Goal: Communication & Community: Answer question/provide support

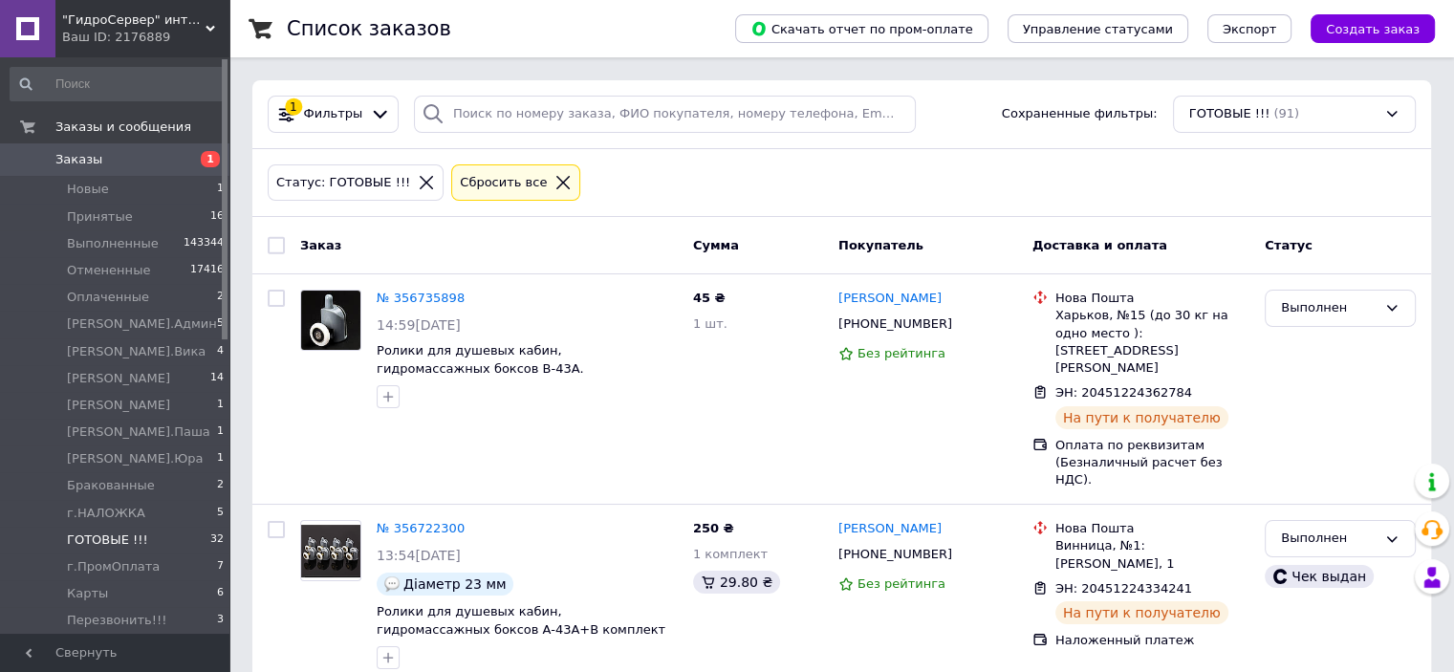
click at [1067, 161] on div "Статус: ГОТОВЫЕ !!! Сбросить все" at bounding box center [842, 183] width 1156 height 45
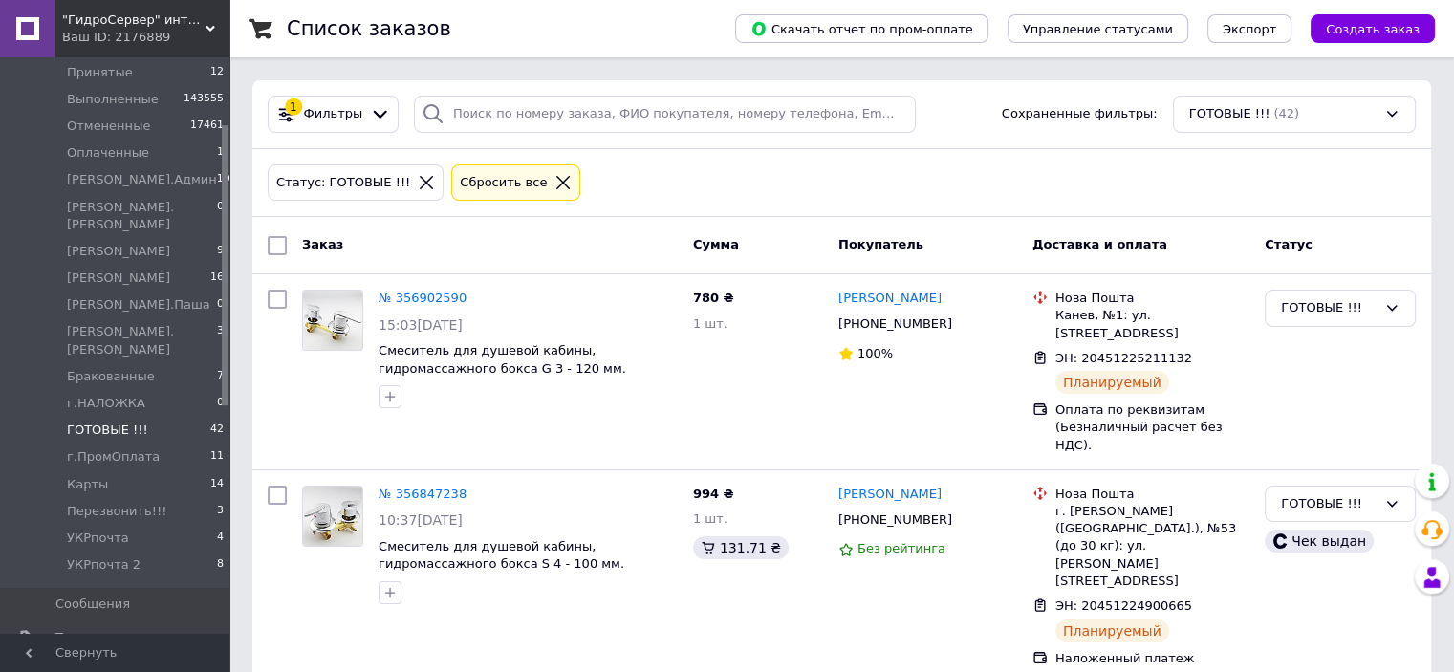
drag, startPoint x: 224, startPoint y: 332, endPoint x: 207, endPoint y: 403, distance: 73.7
click at [207, 403] on div "Заказы и сообщения Заказы 0 Новые 0 Принятые 12 Выполненные 143555 Отмененные 1…" at bounding box center [114, 345] width 229 height 577
click at [180, 521] on li "УКРпочта 4" at bounding box center [117, 534] width 235 height 27
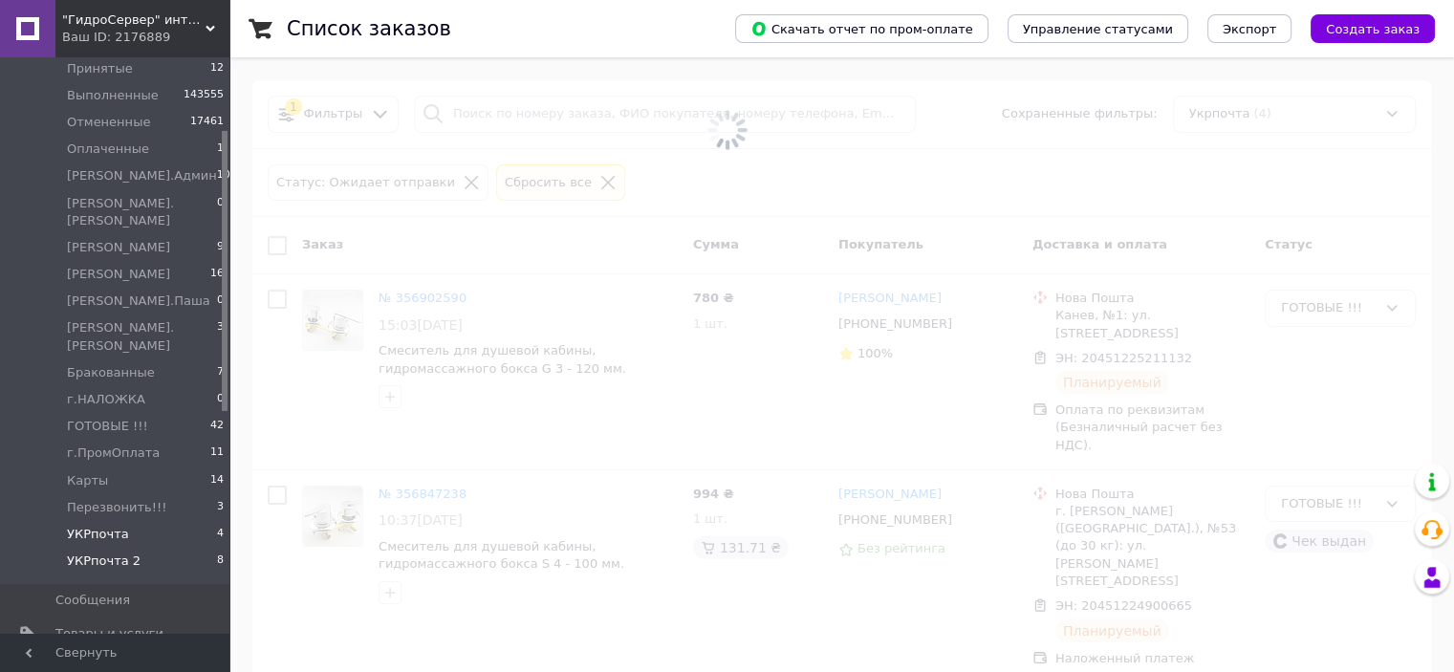
click at [181, 548] on li "УКРпочта 2 8" at bounding box center [117, 566] width 235 height 36
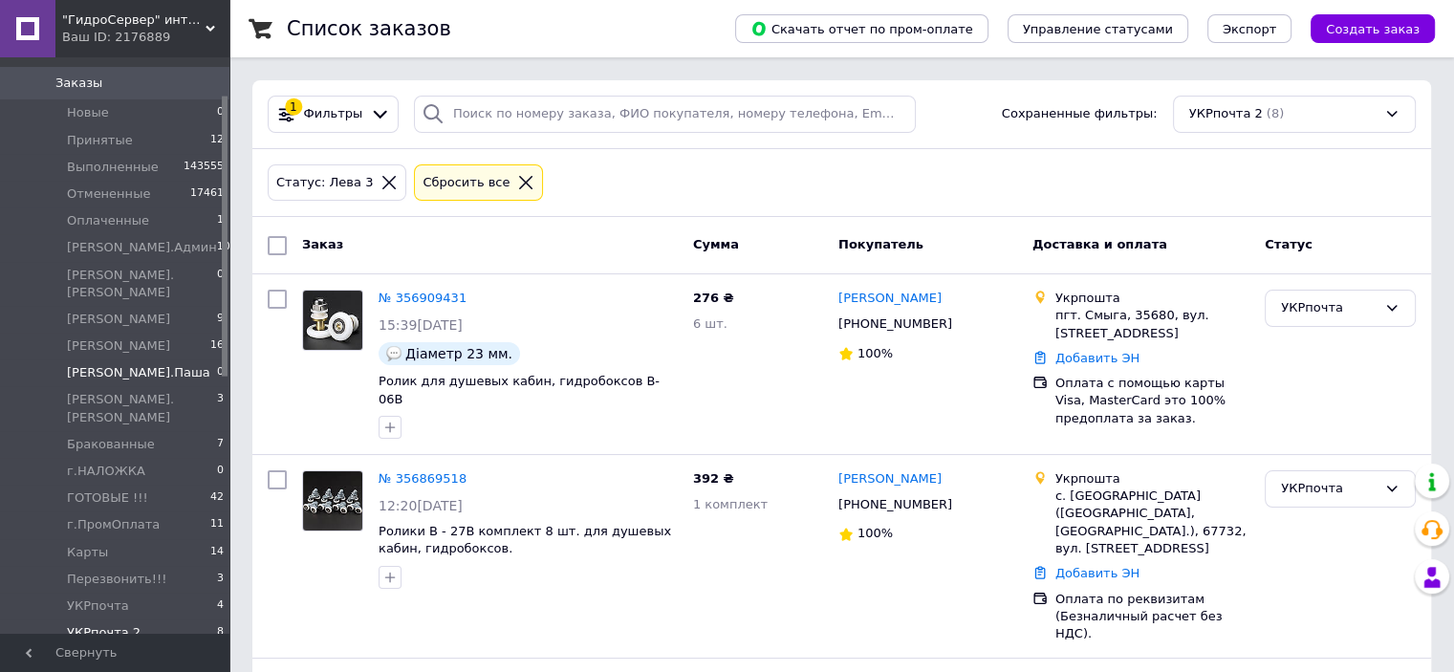
scroll to position [79, 0]
click at [394, 294] on link "№ 356909431" at bounding box center [423, 298] width 88 height 14
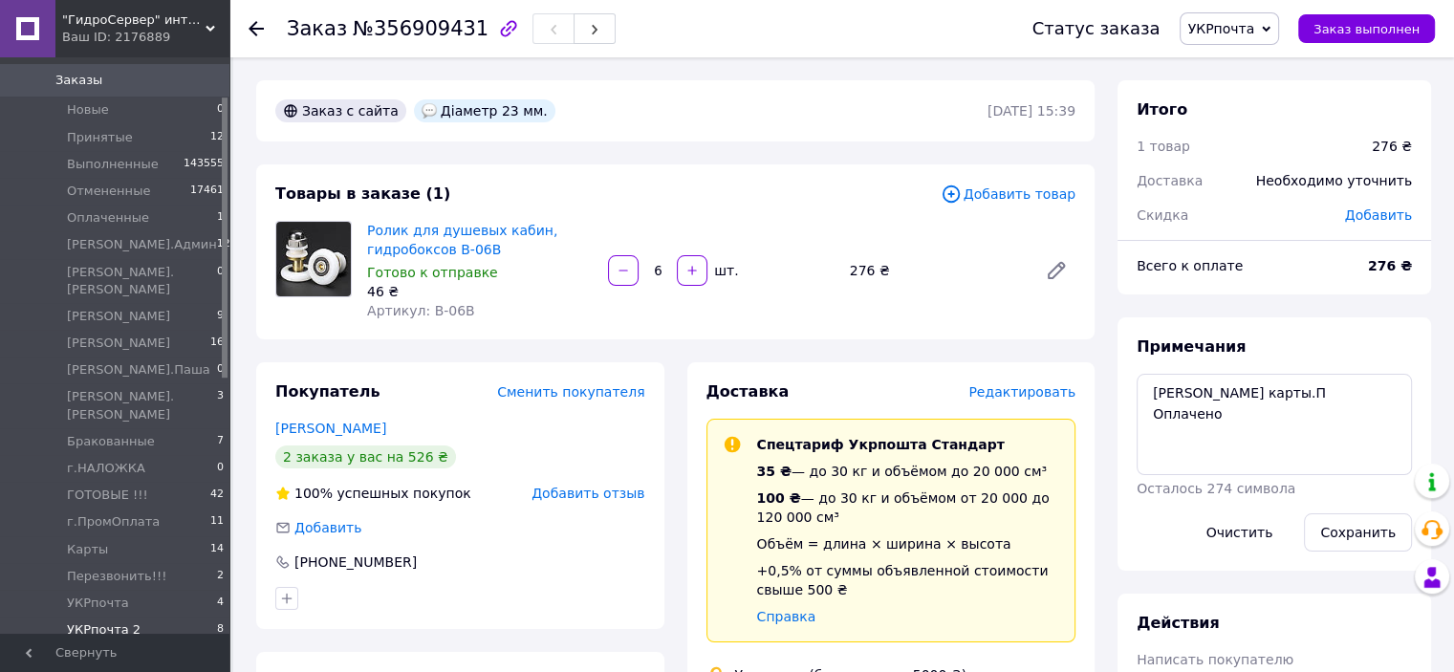
click at [195, 617] on li "УКРпочта 2 8" at bounding box center [117, 635] width 235 height 36
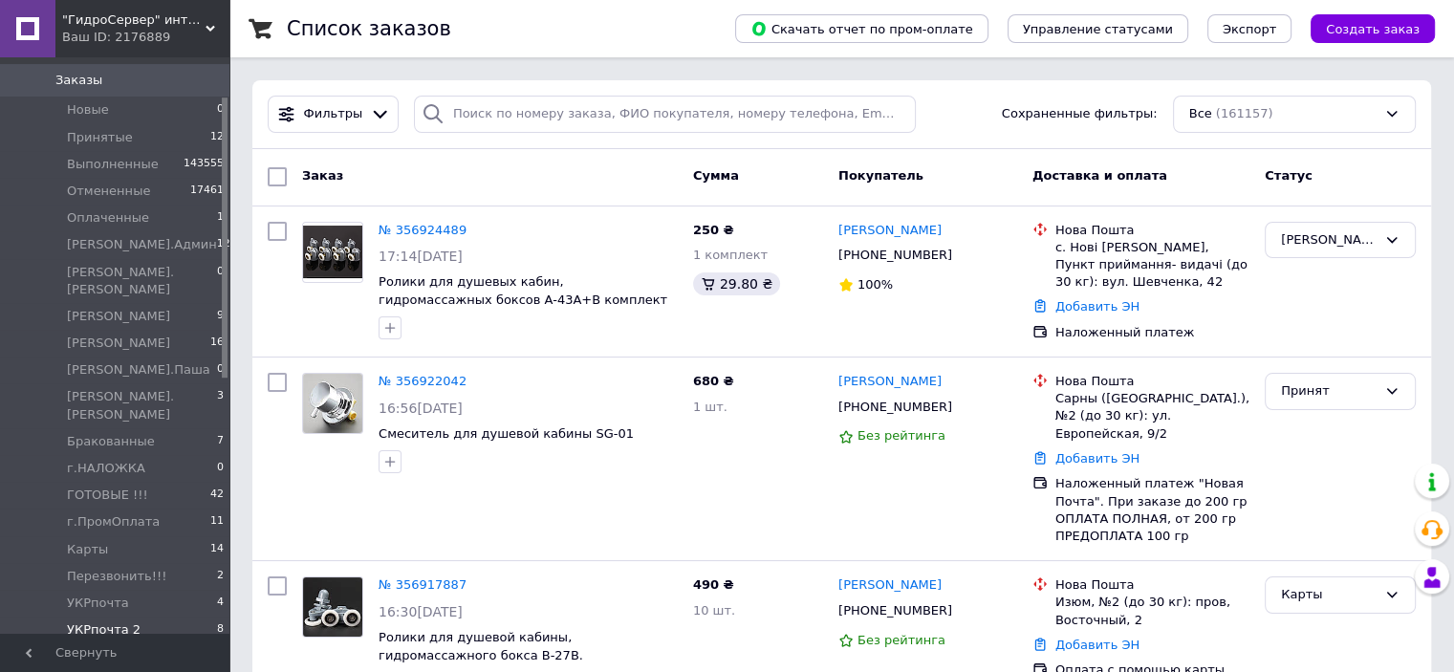
click at [74, 621] on span "УКРпочта 2" at bounding box center [104, 629] width 74 height 17
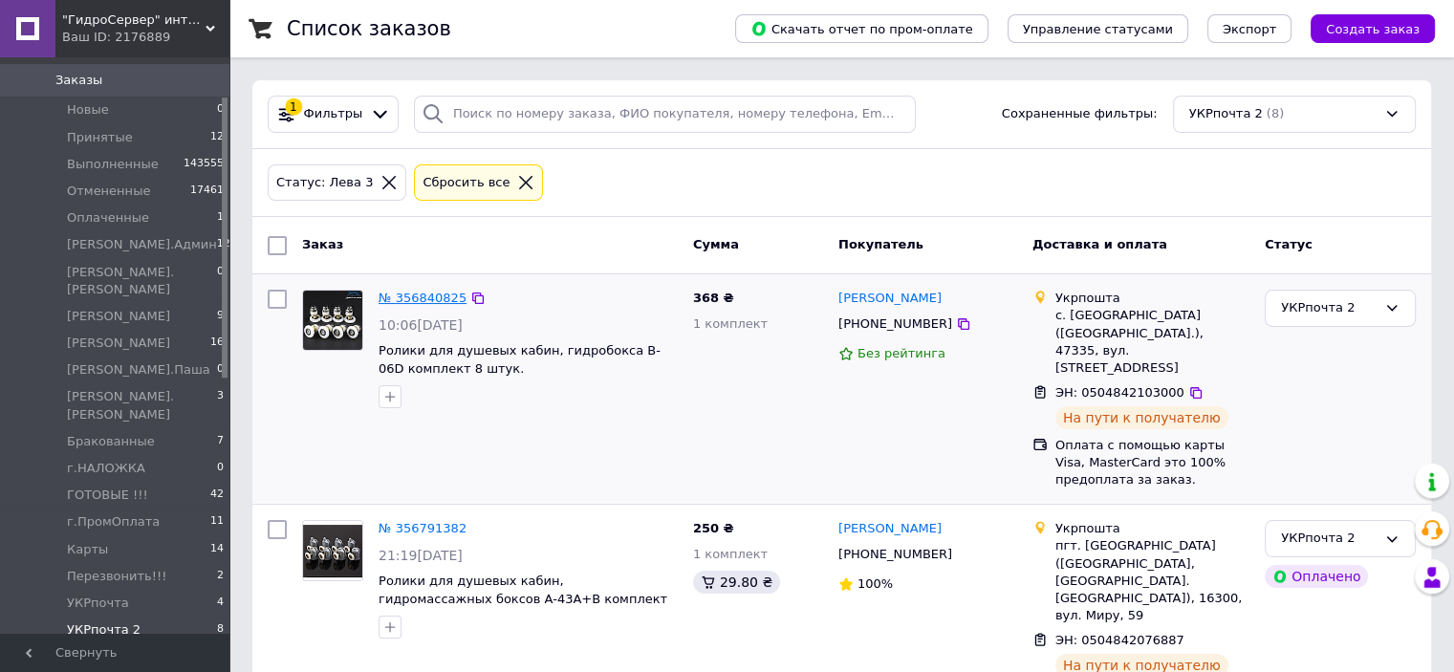
click at [428, 296] on link "№ 356840825" at bounding box center [423, 298] width 88 height 14
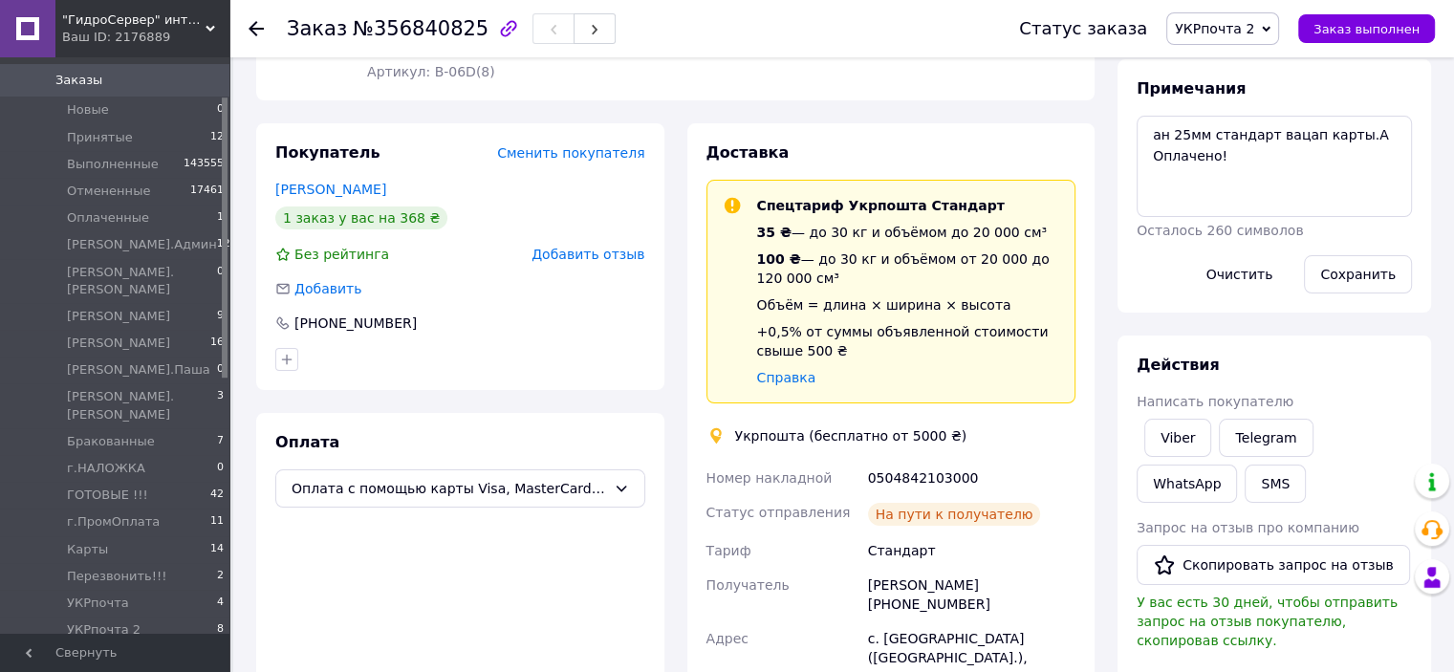
scroll to position [260, 0]
click at [871, 459] on div "0504842103000" at bounding box center [971, 476] width 215 height 34
copy div "0504842103000"
click at [1245, 475] on button "SMS" at bounding box center [1275, 482] width 61 height 38
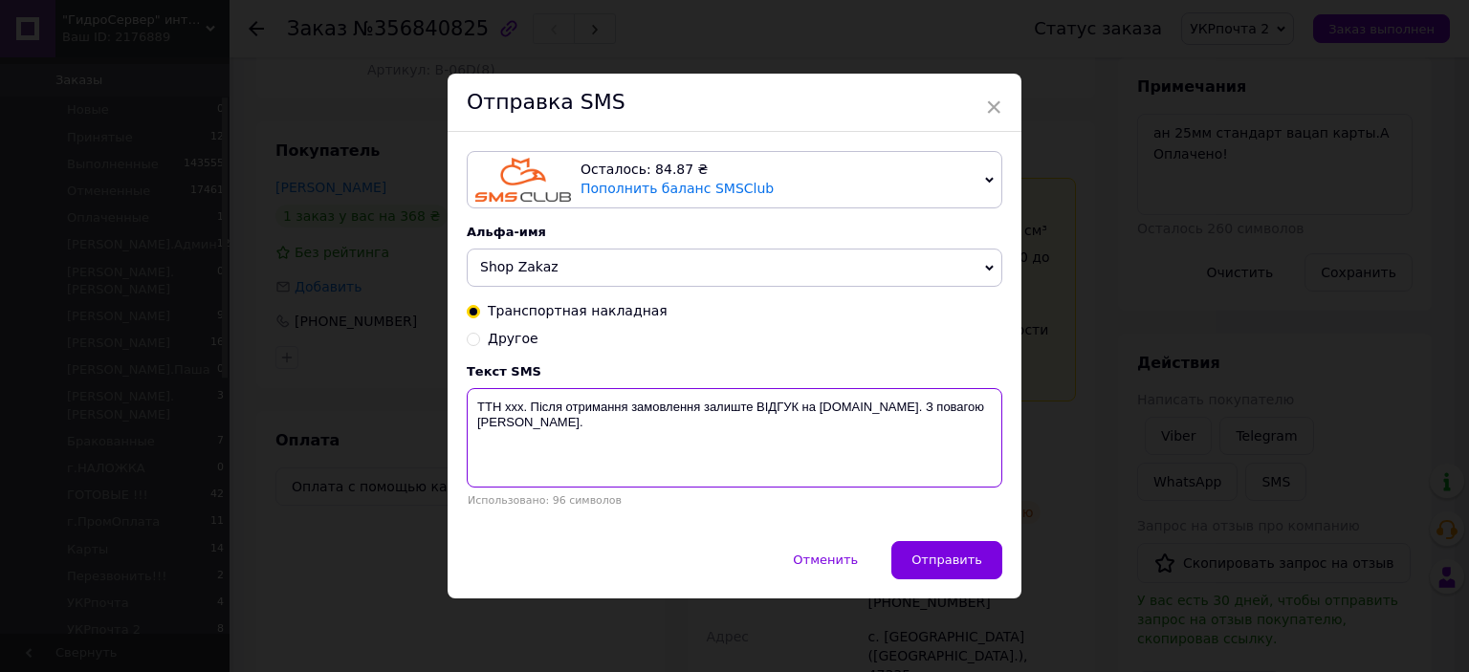
click at [507, 402] on textarea "ТТН xxx. Після отримання замовлення залиште ВІДГУК на [DOMAIN_NAME]. З повагою …" at bounding box center [734, 437] width 535 height 99
paste textarea "0504842103000"
type textarea "ТТН 0504842103000. Після отримання замовлення залиште ВІДГУК на [DOMAIN_NAME]. …"
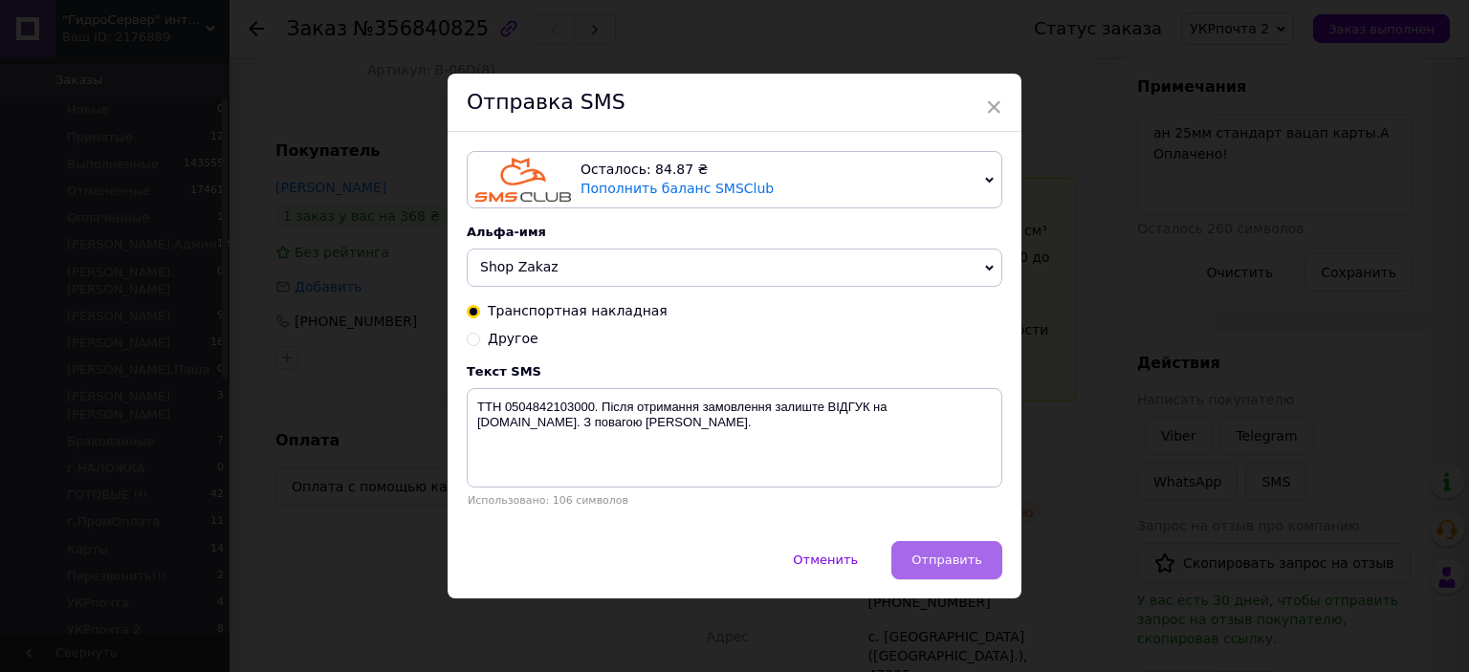
click at [931, 556] on span "Отправить" at bounding box center [946, 560] width 71 height 14
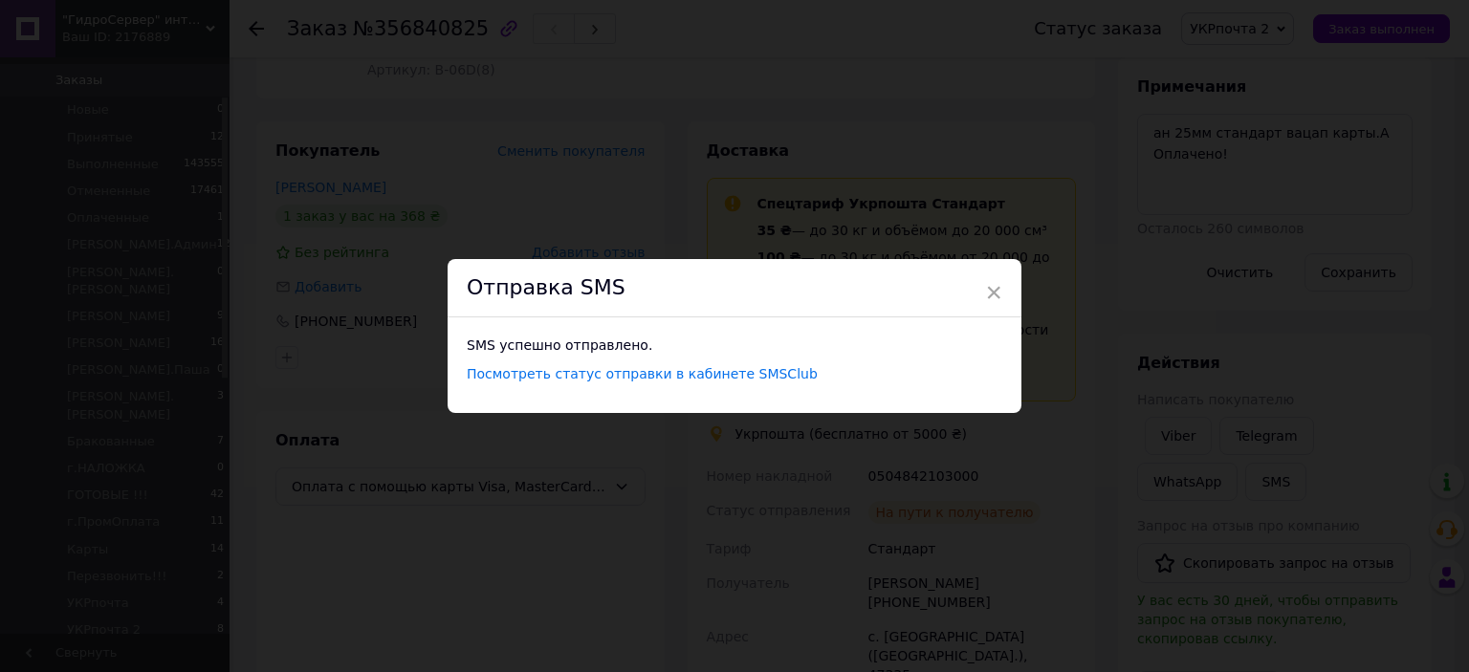
click at [1006, 297] on div "Отправка SMS" at bounding box center [734, 288] width 574 height 58
click at [994, 297] on span "×" at bounding box center [993, 292] width 17 height 33
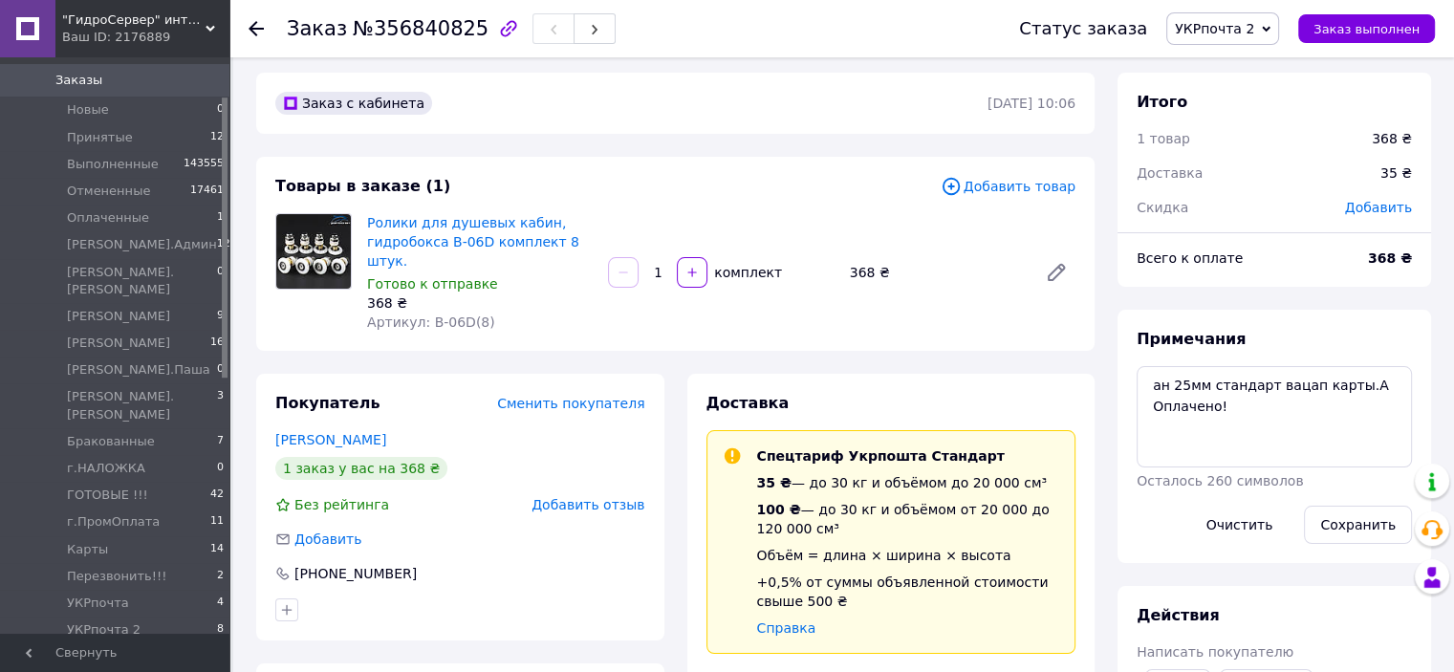
scroll to position [0, 0]
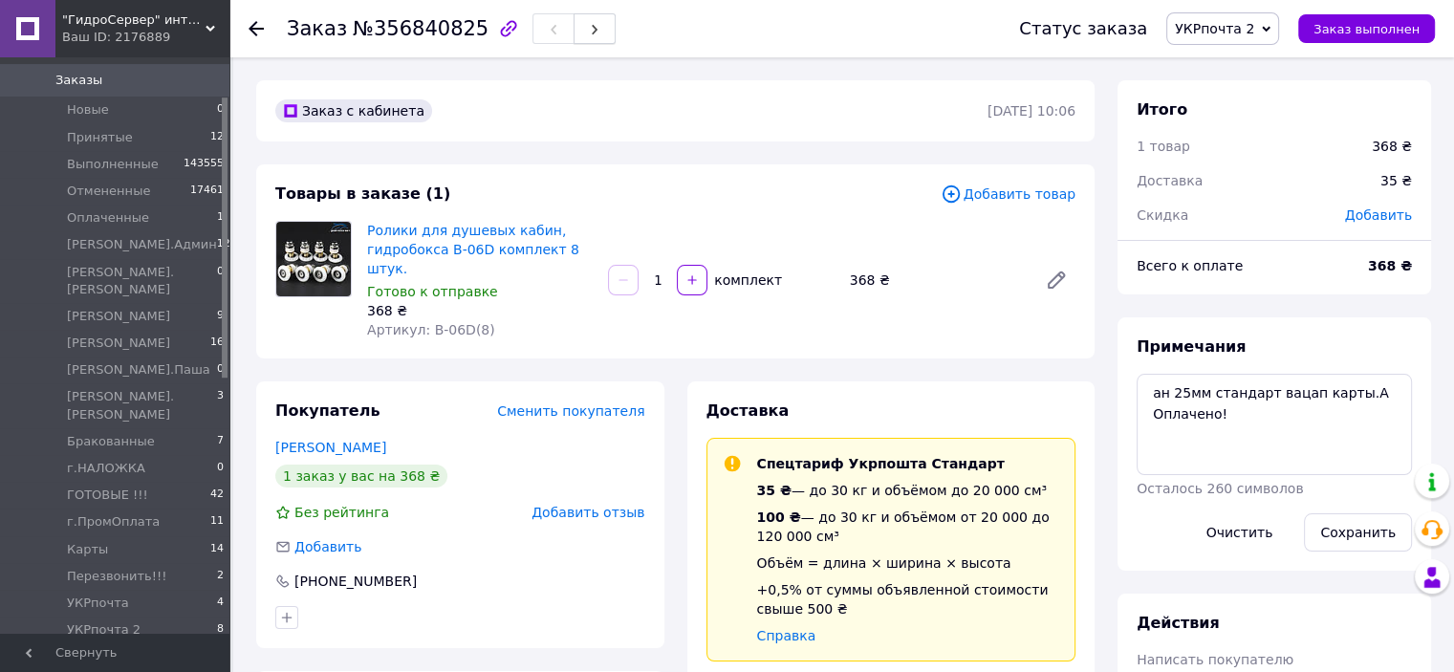
click at [574, 18] on button "button" at bounding box center [595, 28] width 42 height 31
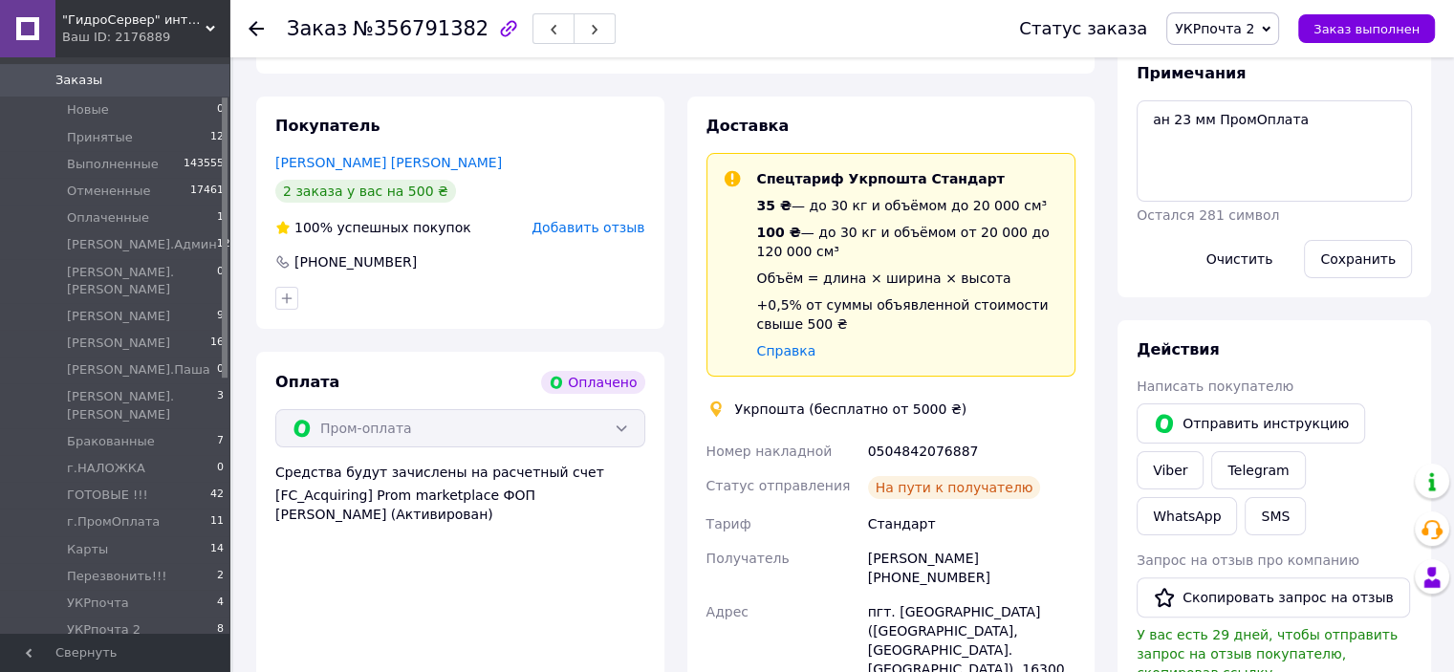
scroll to position [363, 0]
click at [951, 450] on div "0504842076887" at bounding box center [971, 451] width 215 height 34
copy div "0504842076887"
click at [1245, 514] on button "SMS" at bounding box center [1275, 516] width 61 height 38
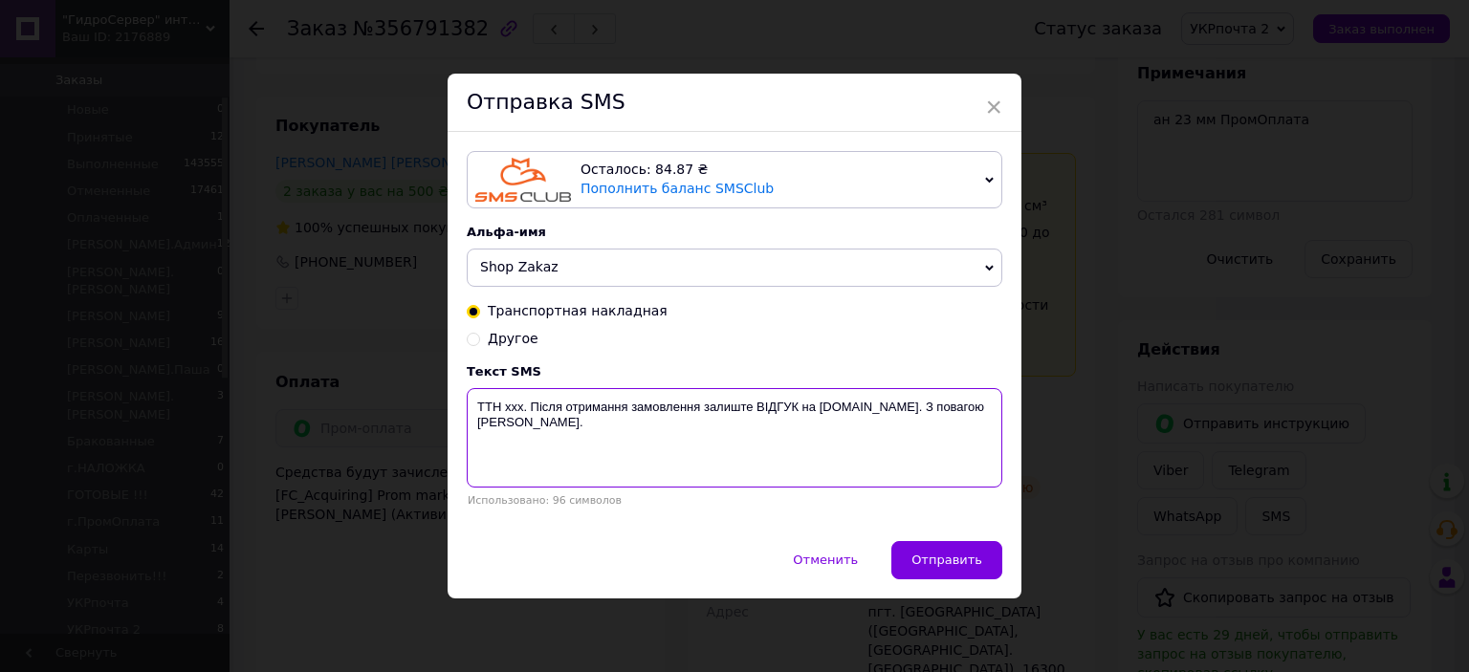
click at [512, 408] on textarea "ТТН xxx. Після отримання замовлення залиште ВІДГУК на [DOMAIN_NAME]. З повагою …" at bounding box center [734, 437] width 535 height 99
paste textarea "0504842076887"
type textarea "ТТН 0504842076887. Після отримання замовлення залиште ВІДГУК на [DOMAIN_NAME]. …"
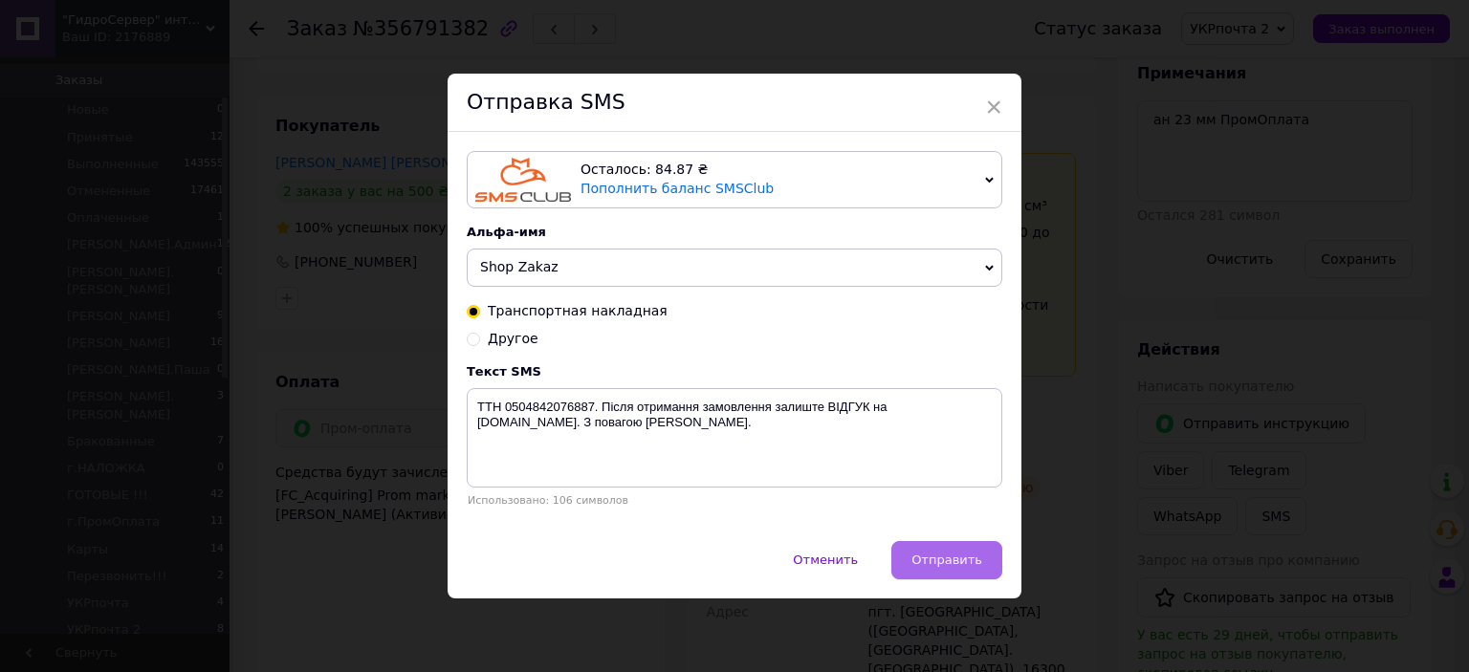
click at [908, 569] on button "Отправить" at bounding box center [946, 560] width 111 height 38
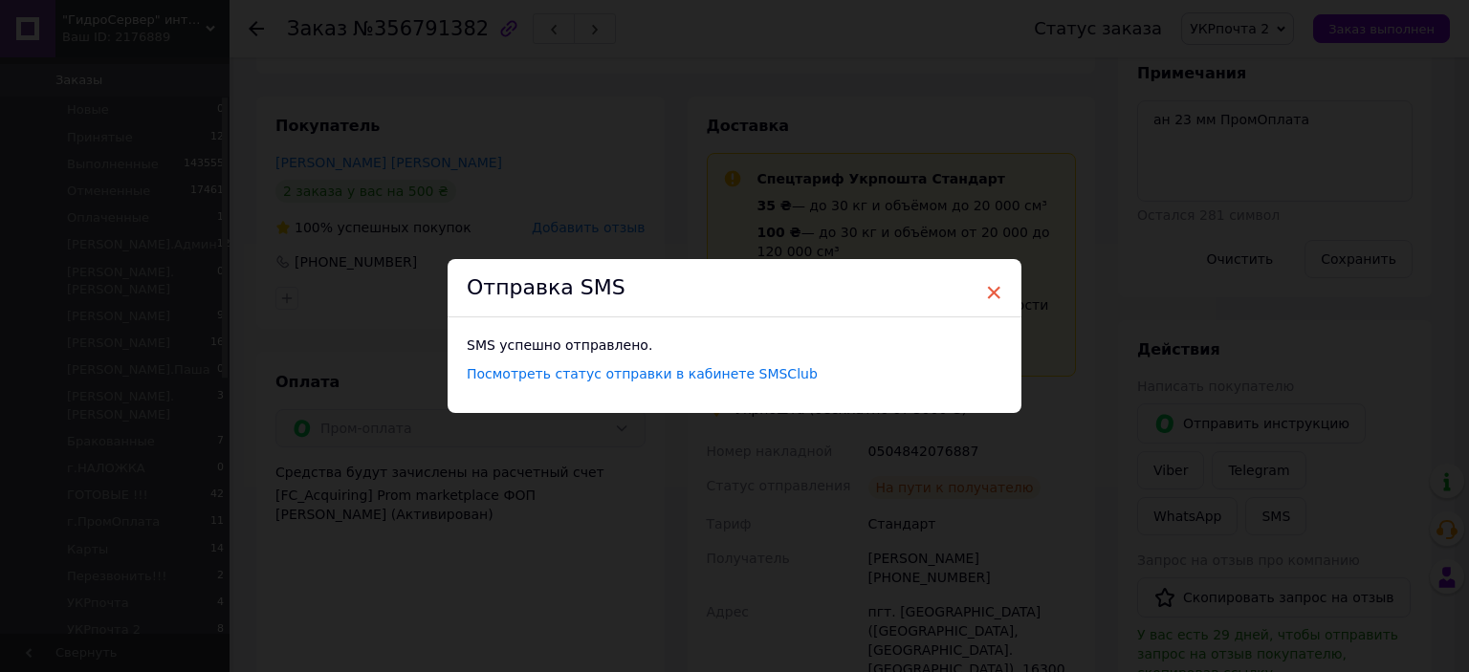
click at [987, 309] on span "×" at bounding box center [993, 292] width 17 height 33
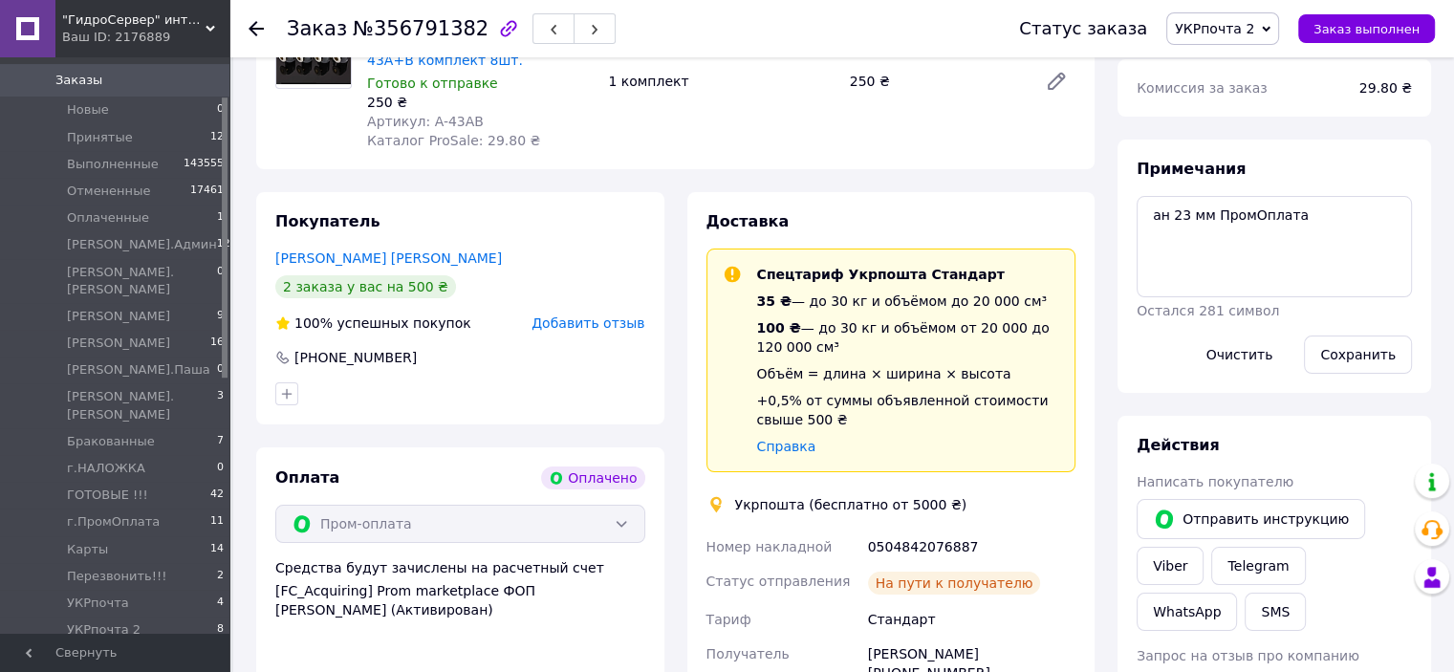
scroll to position [0, 0]
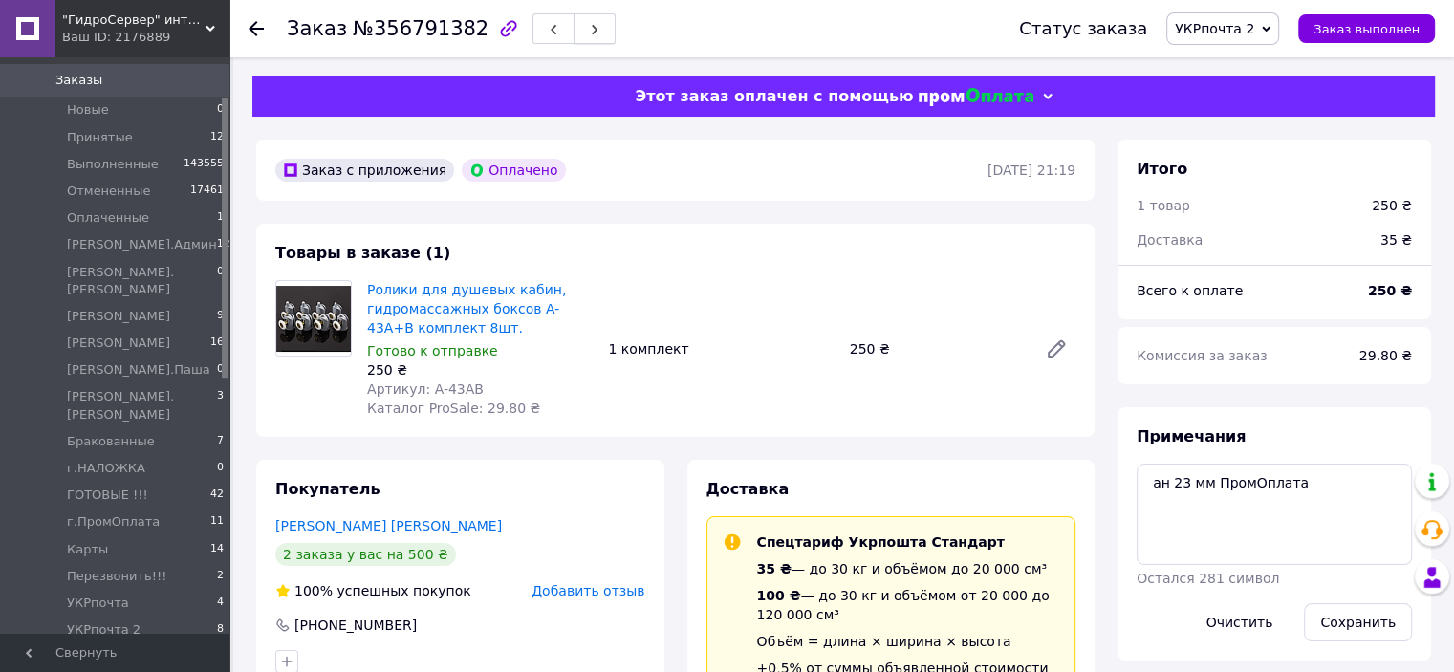
click at [589, 24] on span "button" at bounding box center [594, 29] width 11 height 14
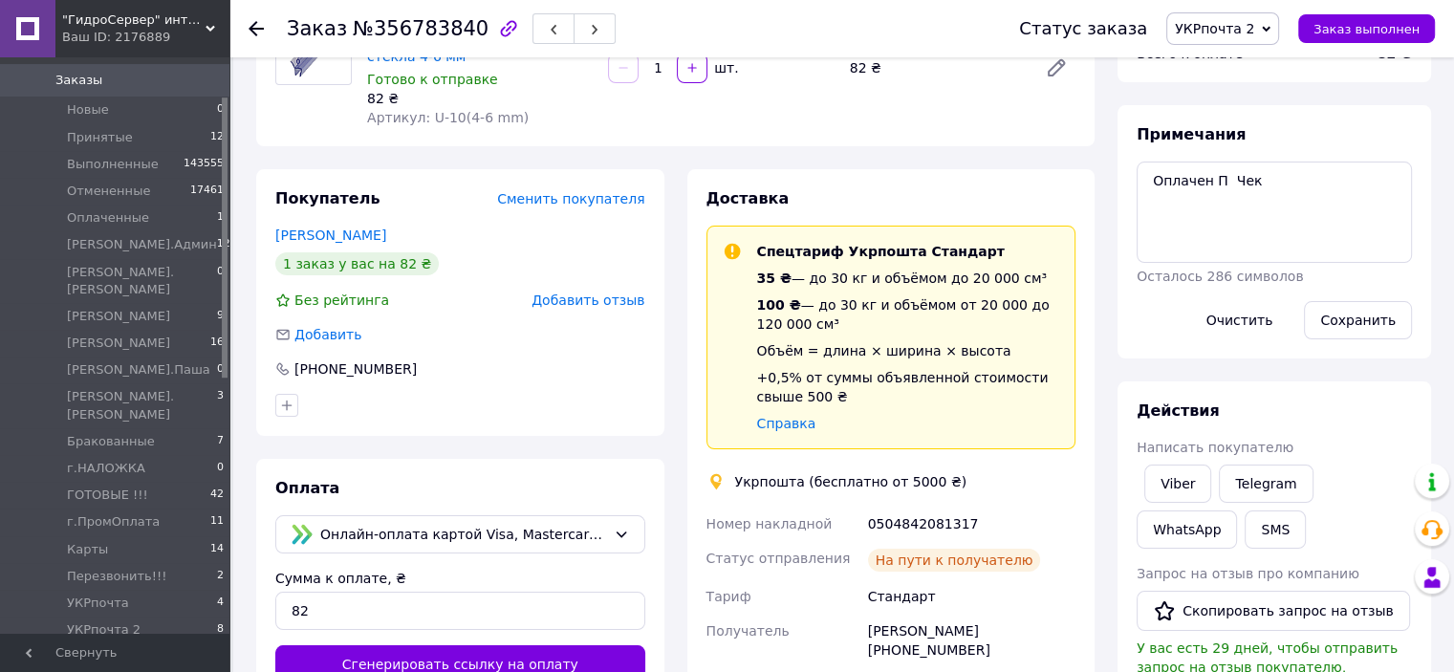
scroll to position [218, 0]
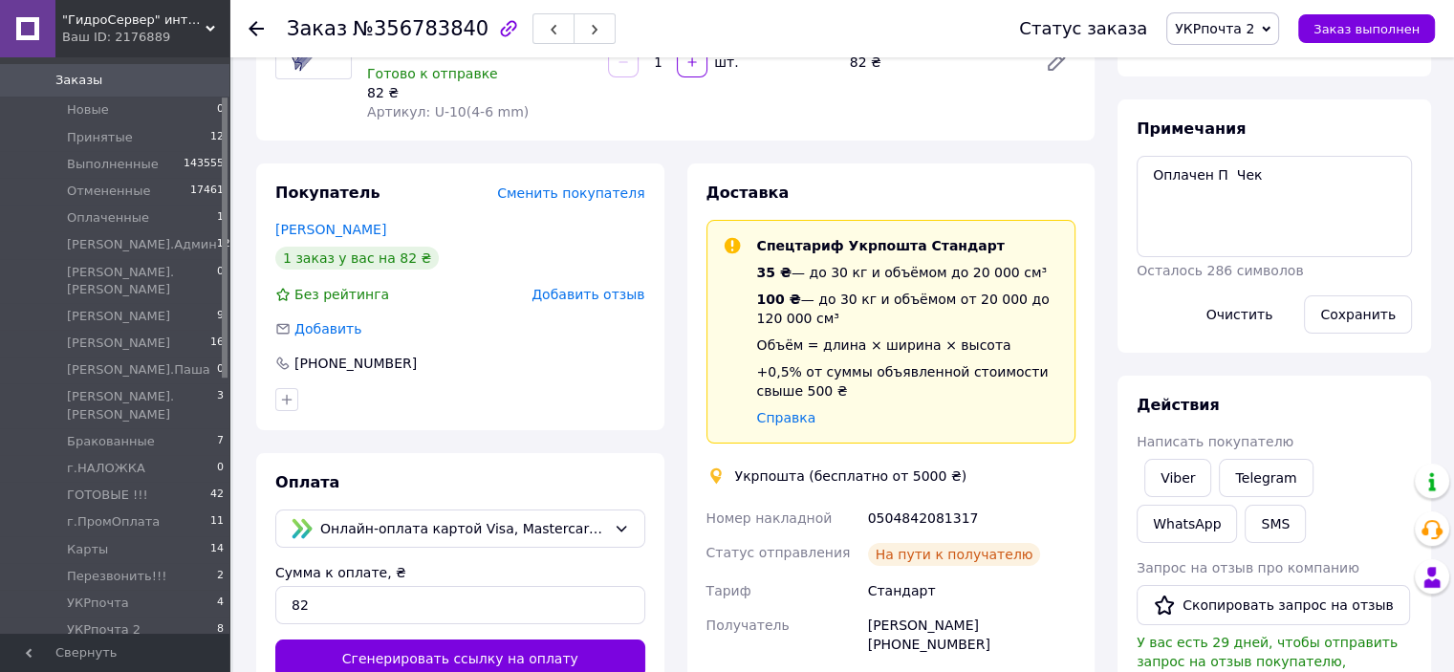
click at [914, 511] on div "0504842081317" at bounding box center [971, 518] width 215 height 34
click at [918, 504] on div "0504842081317" at bounding box center [971, 518] width 215 height 34
copy div "0504842081317"
click at [1245, 523] on button "SMS" at bounding box center [1275, 524] width 61 height 38
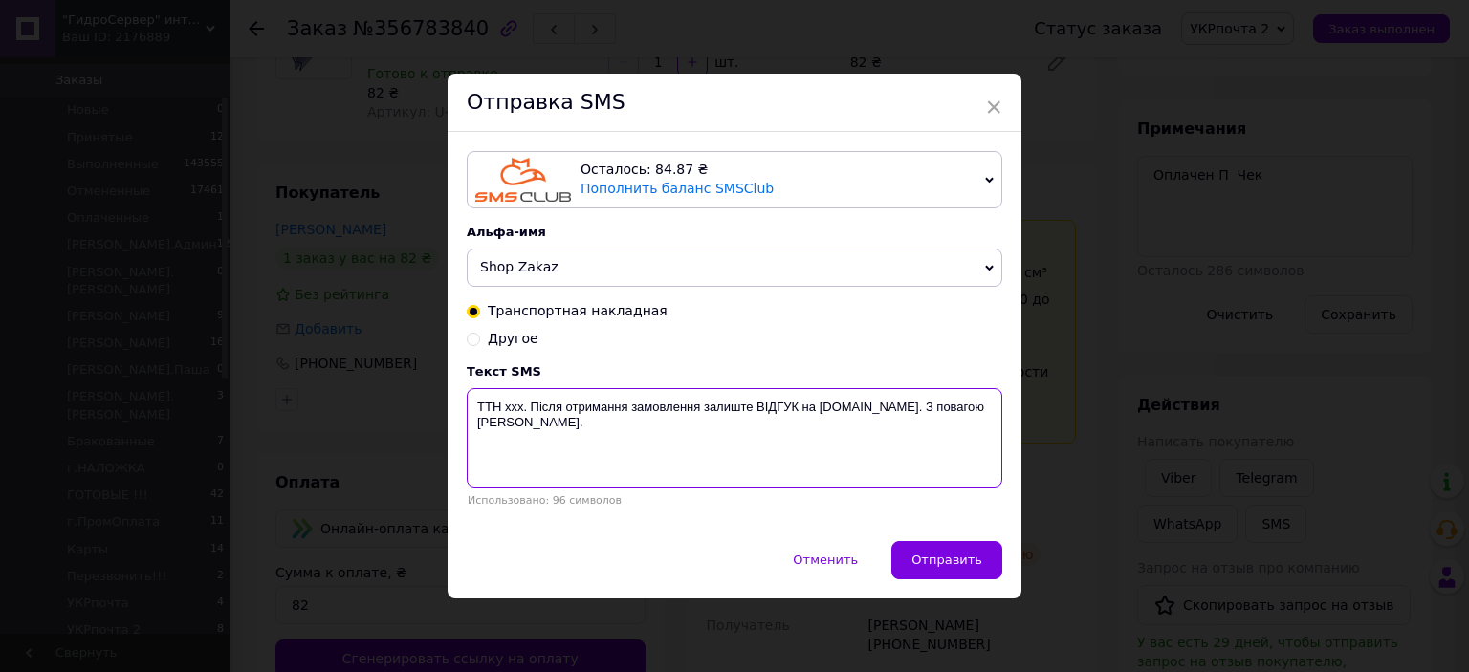
click at [506, 408] on textarea "ТТН xxx. Після отримання замовлення залиште ВІДГУК на [DOMAIN_NAME]. З повагою …" at bounding box center [734, 437] width 535 height 99
paste textarea "0504842081317"
type textarea "ТТН 0504842081317. Після отримання замовлення залиште ВІДГУК на [DOMAIN_NAME]. …"
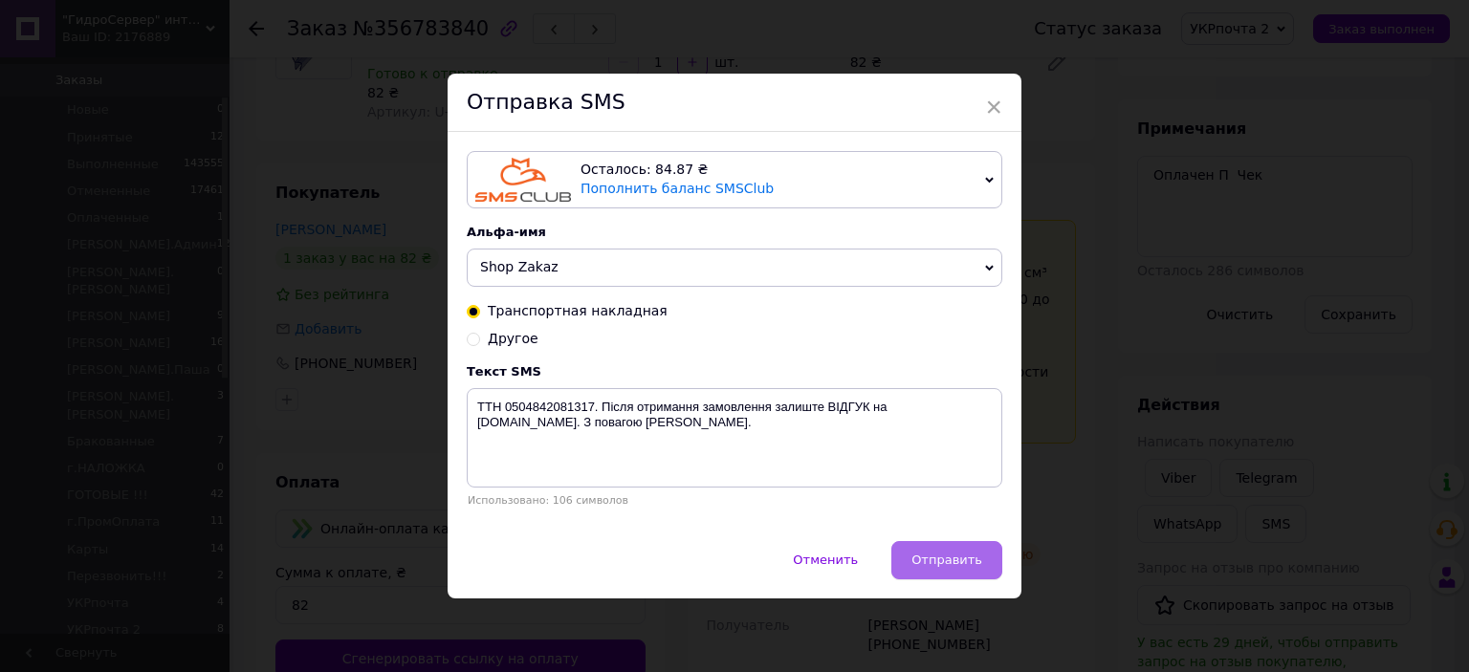
click at [929, 549] on button "Отправить" at bounding box center [946, 560] width 111 height 38
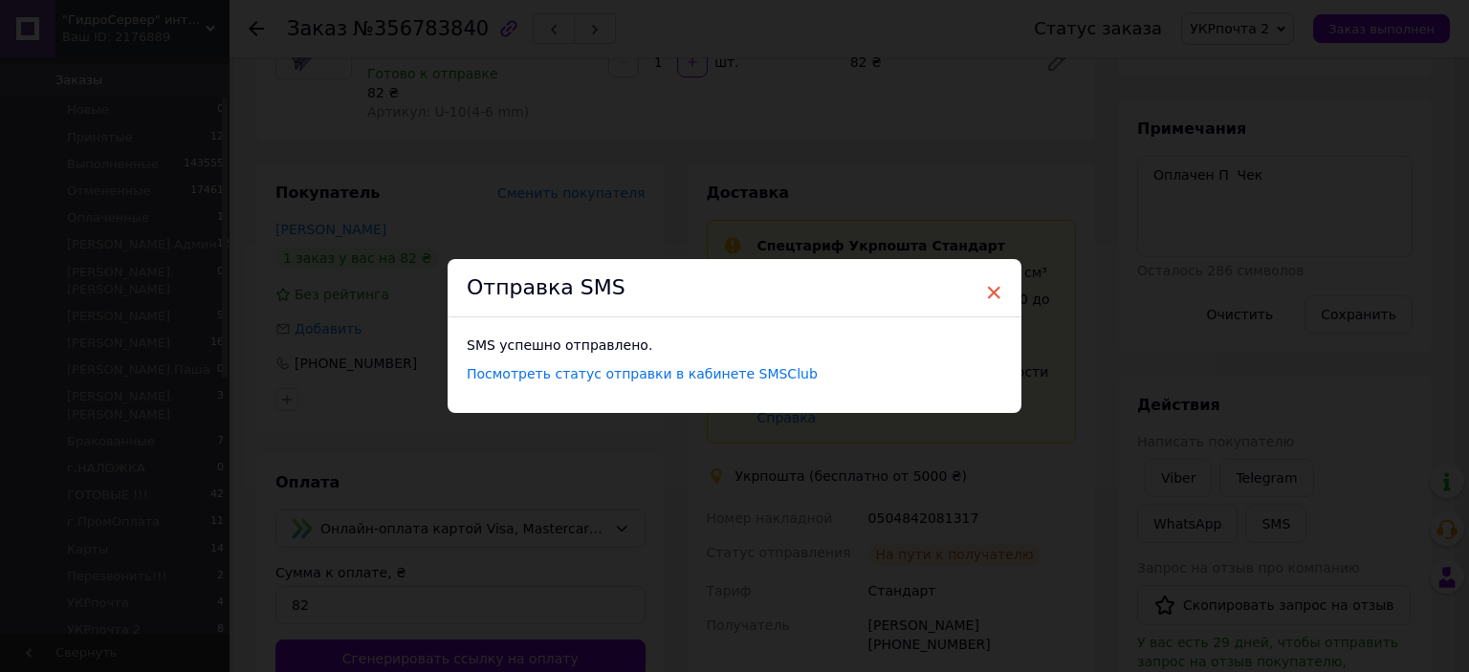
click at [985, 305] on span "×" at bounding box center [993, 292] width 17 height 33
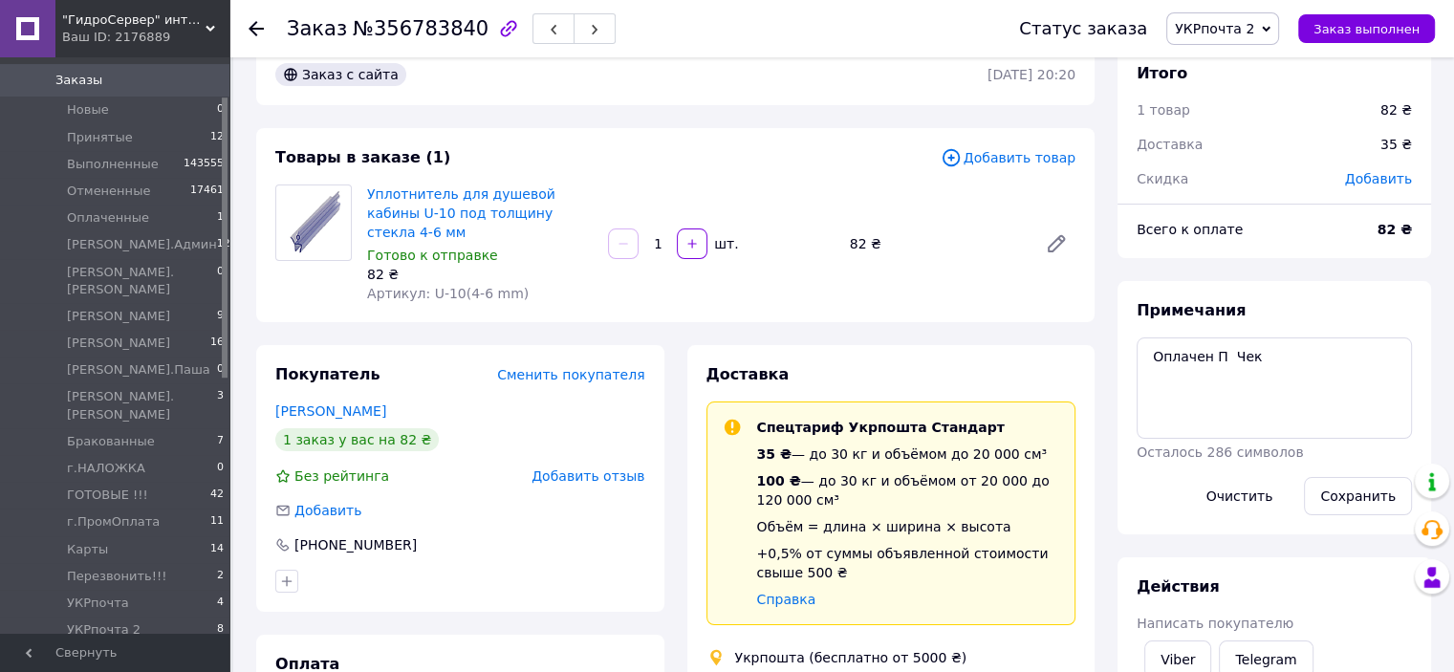
scroll to position [0, 0]
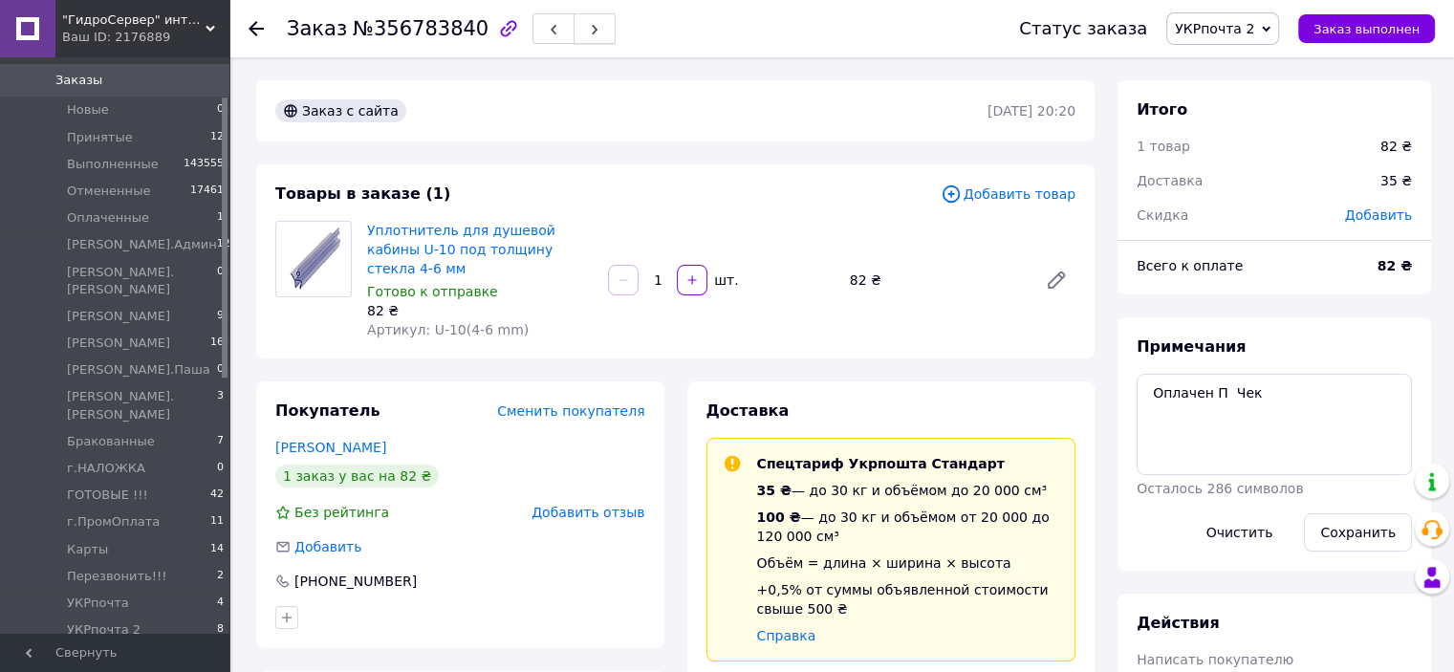
click at [577, 25] on button "button" at bounding box center [595, 28] width 42 height 31
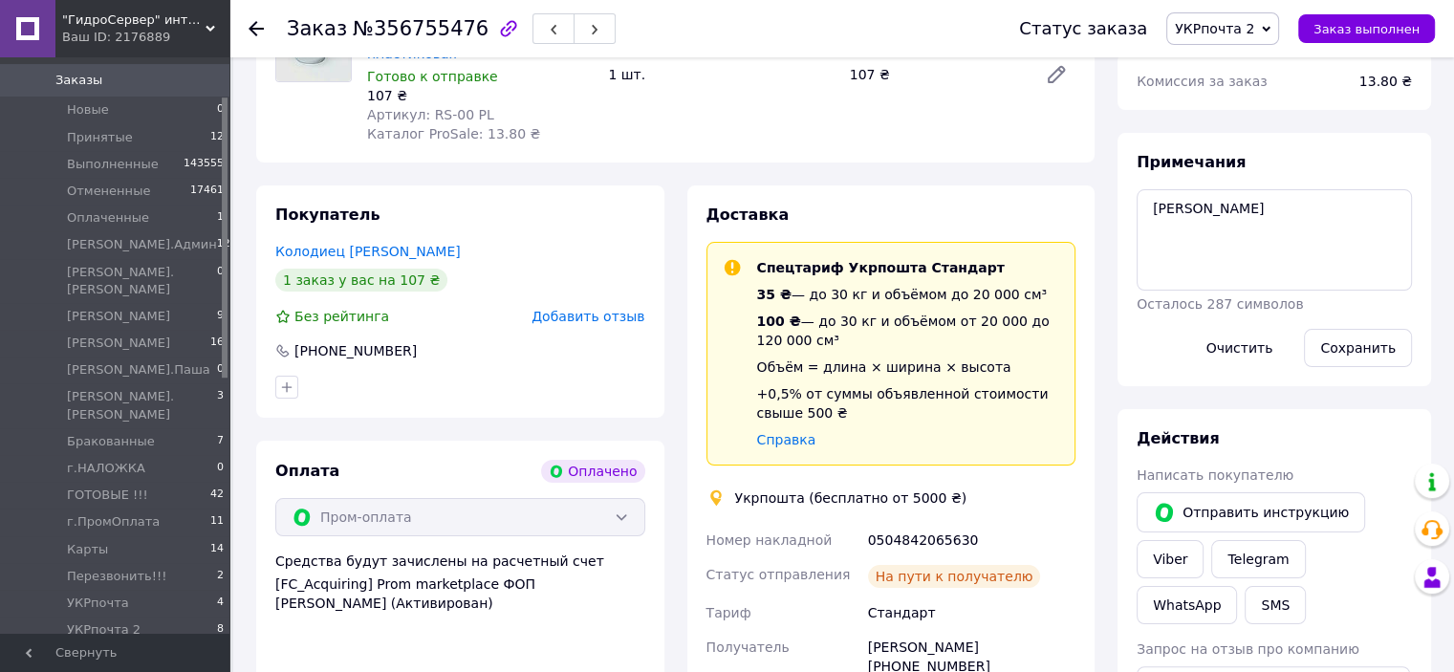
scroll to position [285, 0]
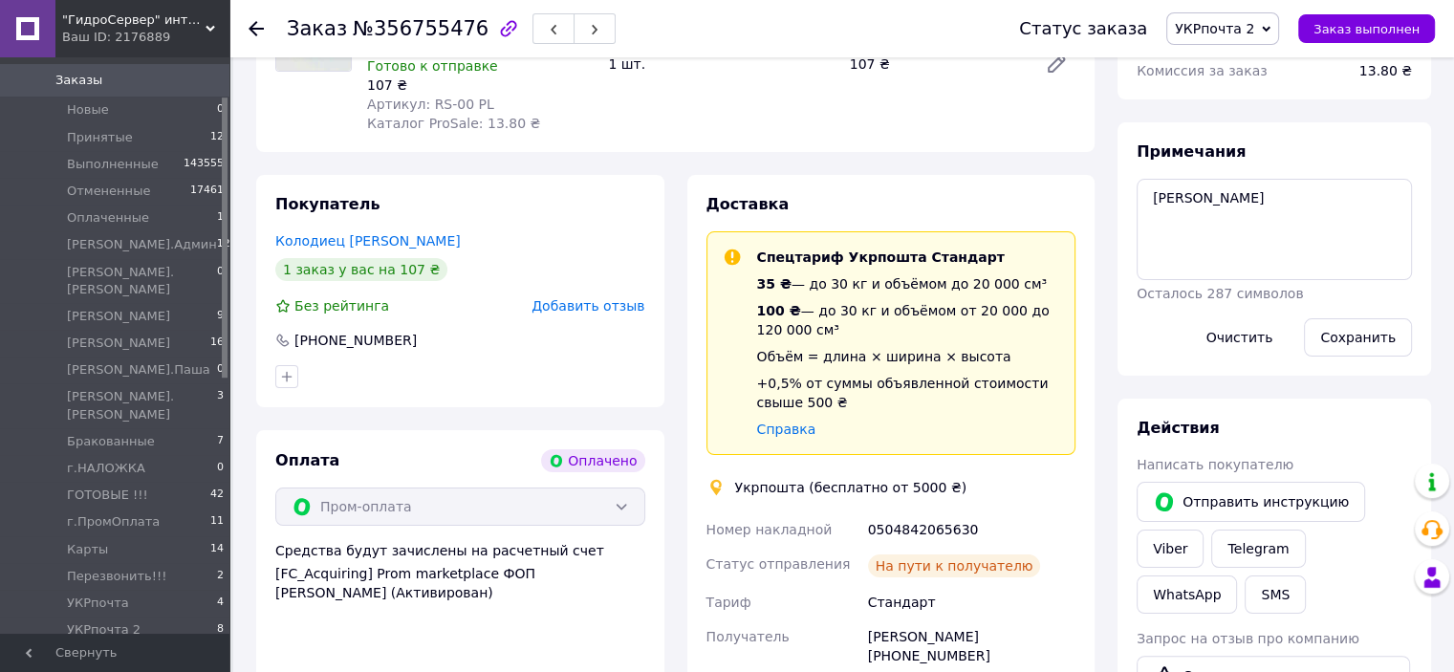
click at [868, 535] on div "0504842065630" at bounding box center [971, 529] width 215 height 34
copy div "0504842065630"
click at [1245, 590] on button "SMS" at bounding box center [1275, 595] width 61 height 38
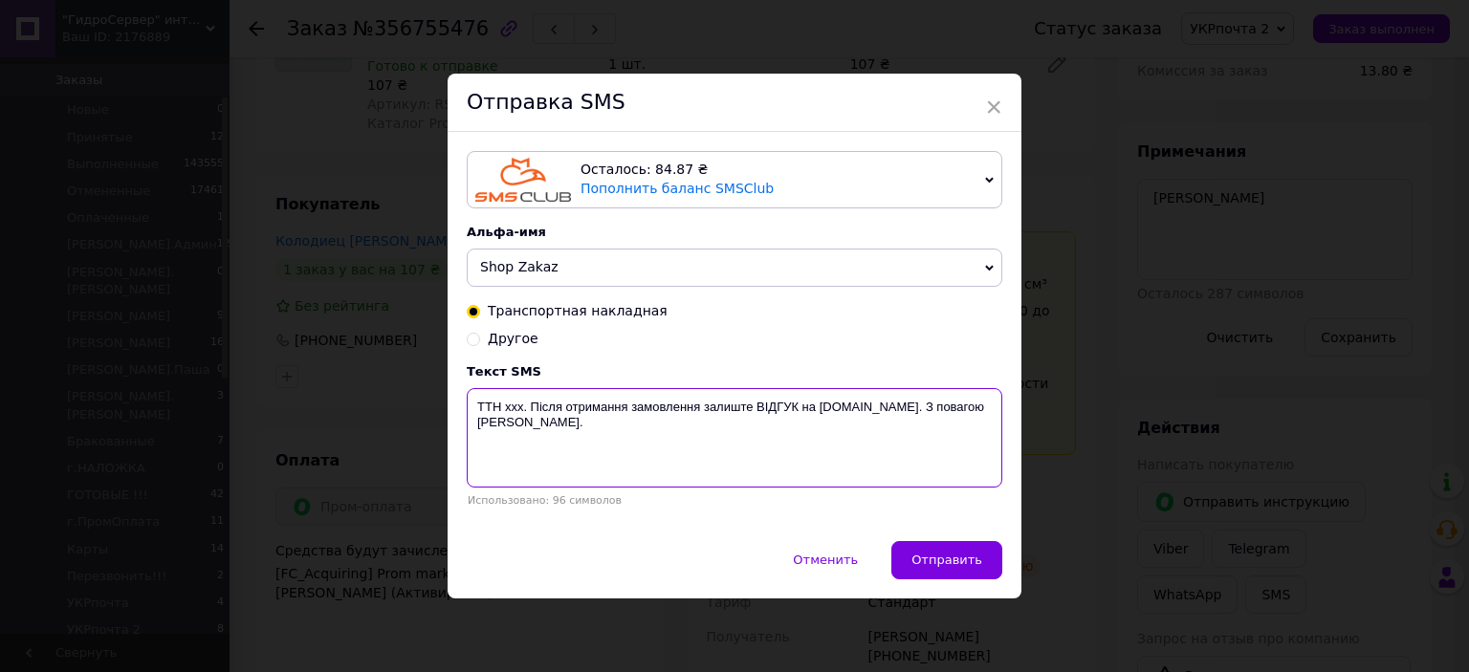
click at [512, 398] on textarea "ТТН xxx. Після отримання замовлення залиште ВІДГУК на [DOMAIN_NAME]. З повагою …" at bounding box center [734, 437] width 535 height 99
paste textarea "0504842065630"
type textarea "ТТН 0504842065630. Після отримання замовлення залиште ВІДГУК на [DOMAIN_NAME]. …"
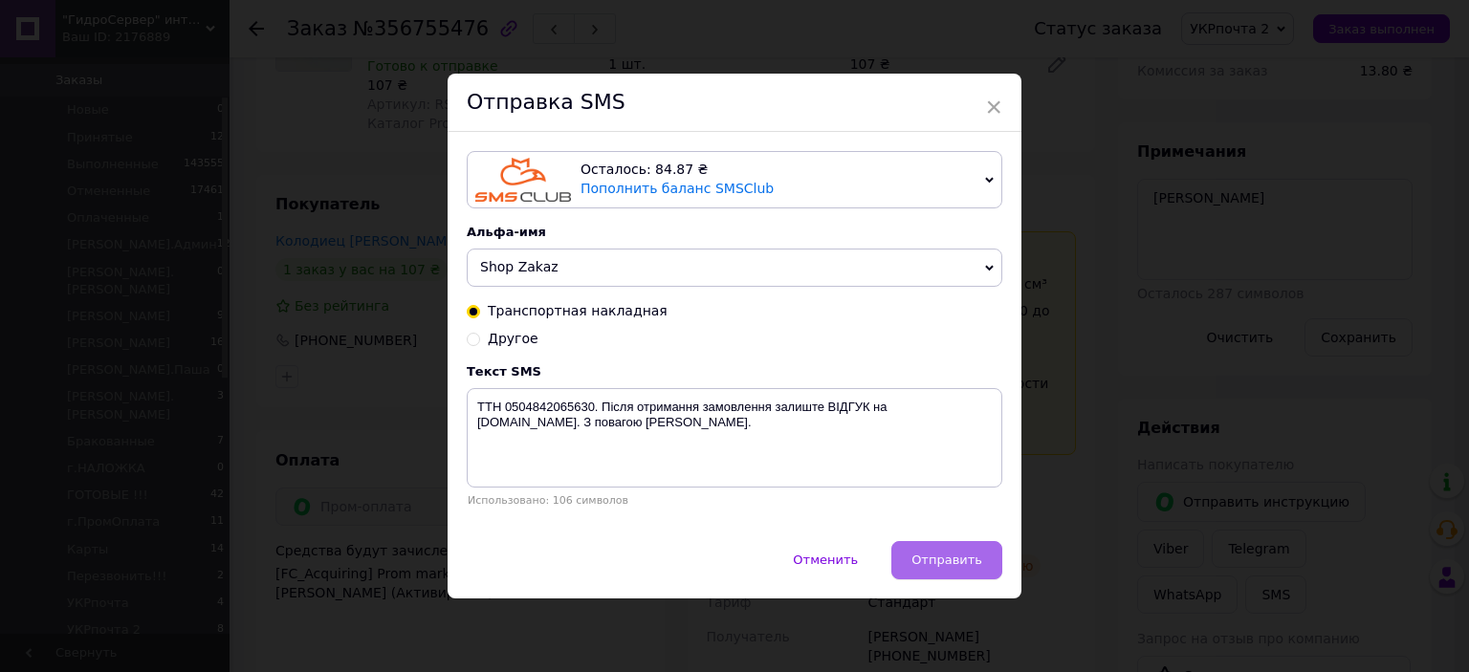
click at [947, 577] on button "Отправить" at bounding box center [946, 560] width 111 height 38
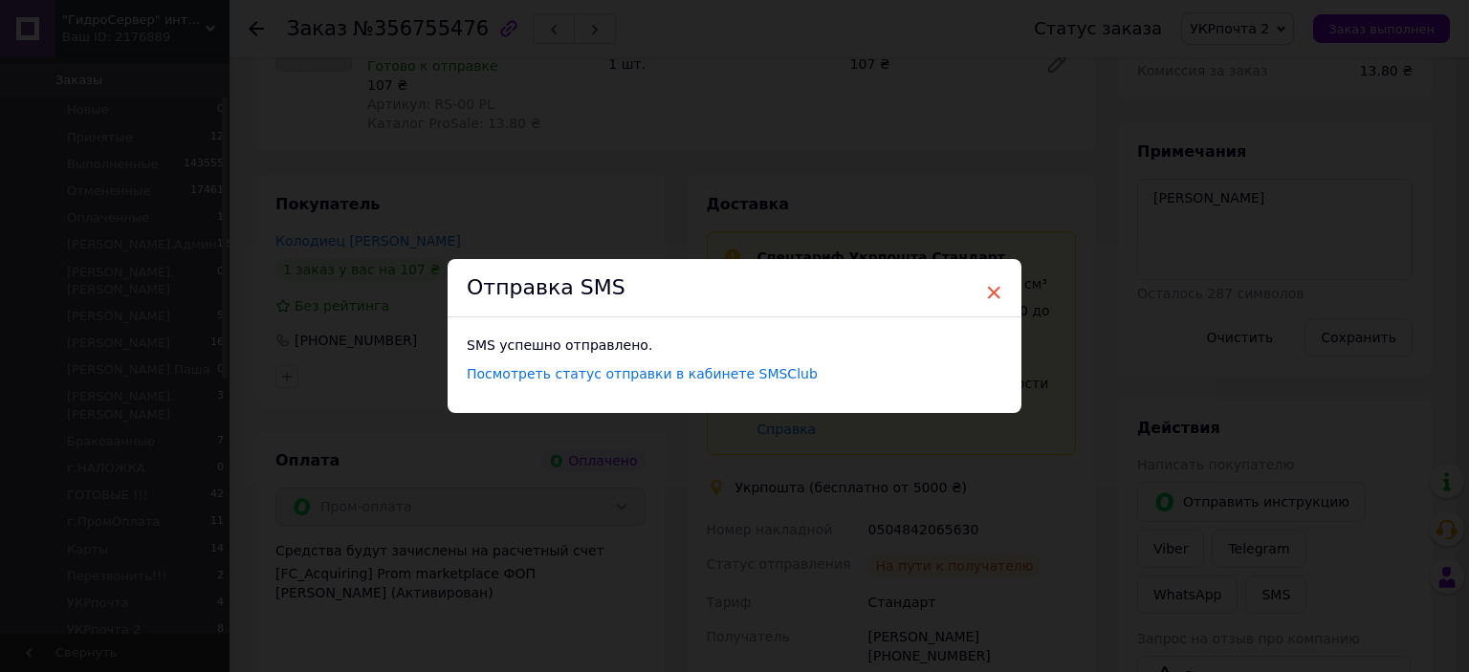
click at [998, 302] on span "×" at bounding box center [993, 292] width 17 height 33
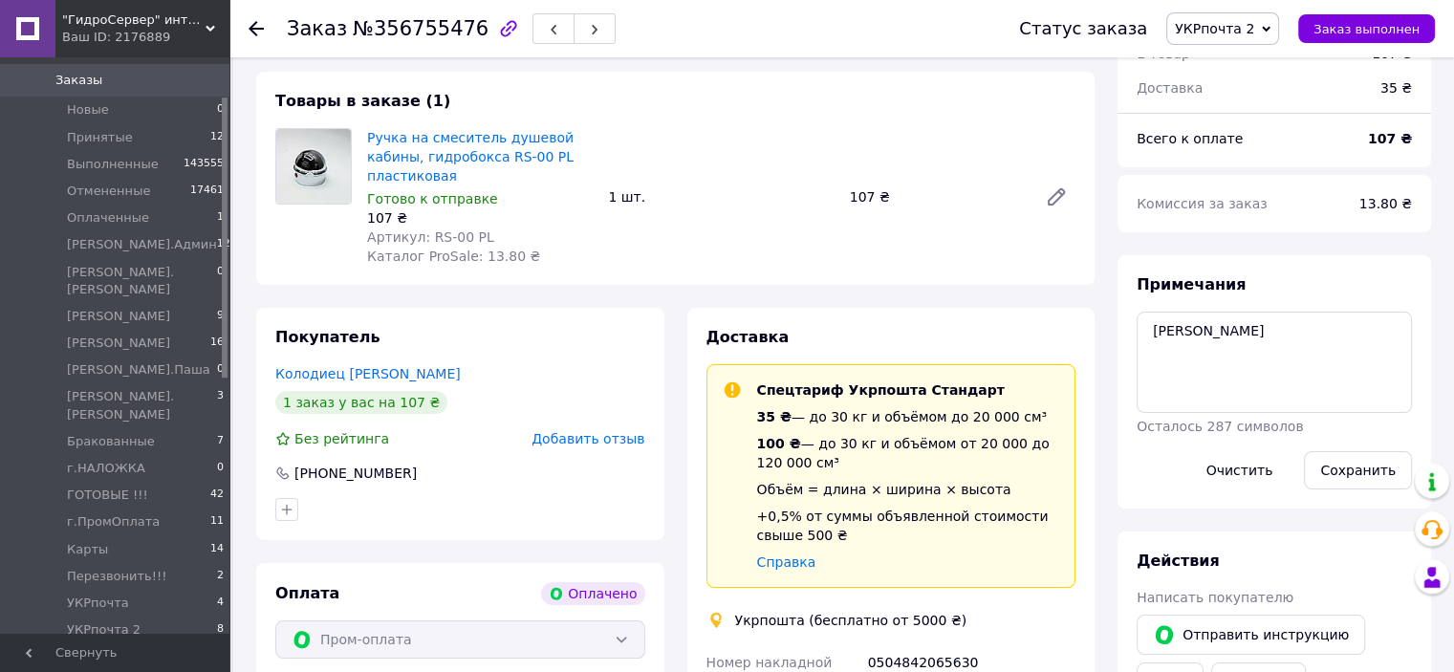
scroll to position [0, 0]
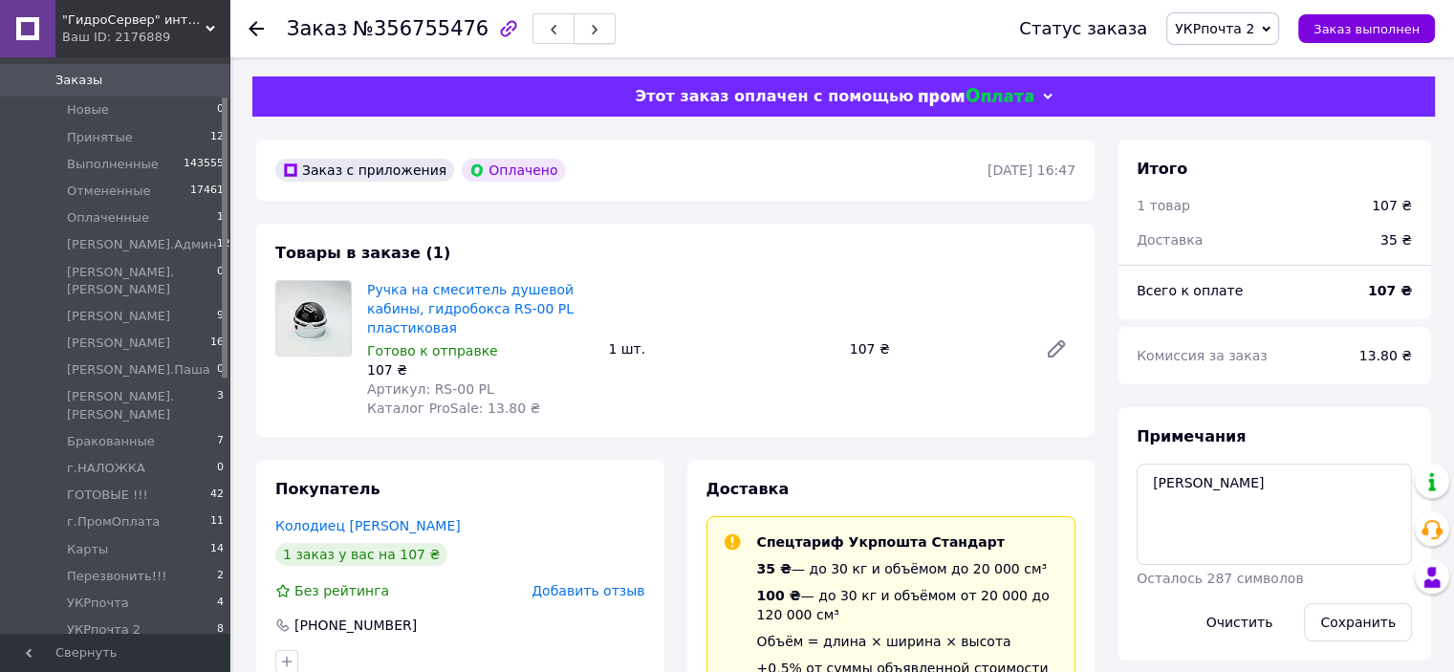
click at [589, 22] on span "button" at bounding box center [594, 29] width 11 height 14
